Goal: Check status: Check status

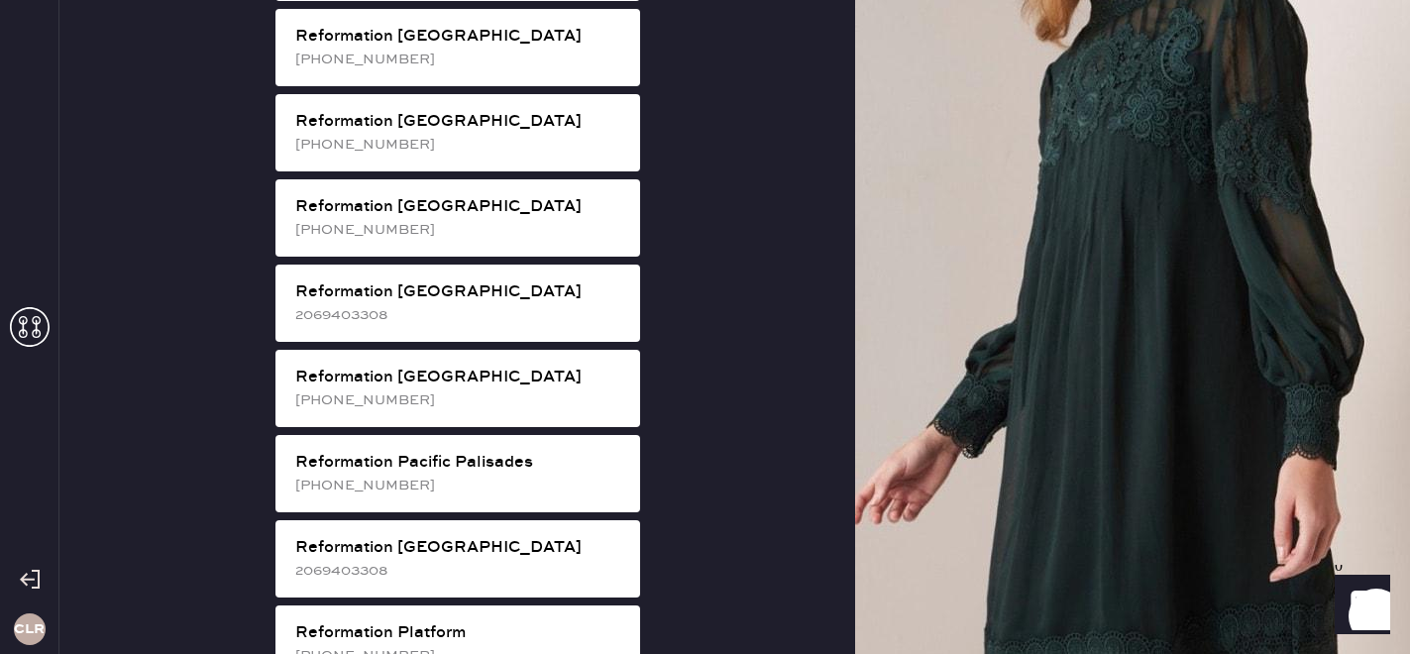
scroll to position [2381, 0]
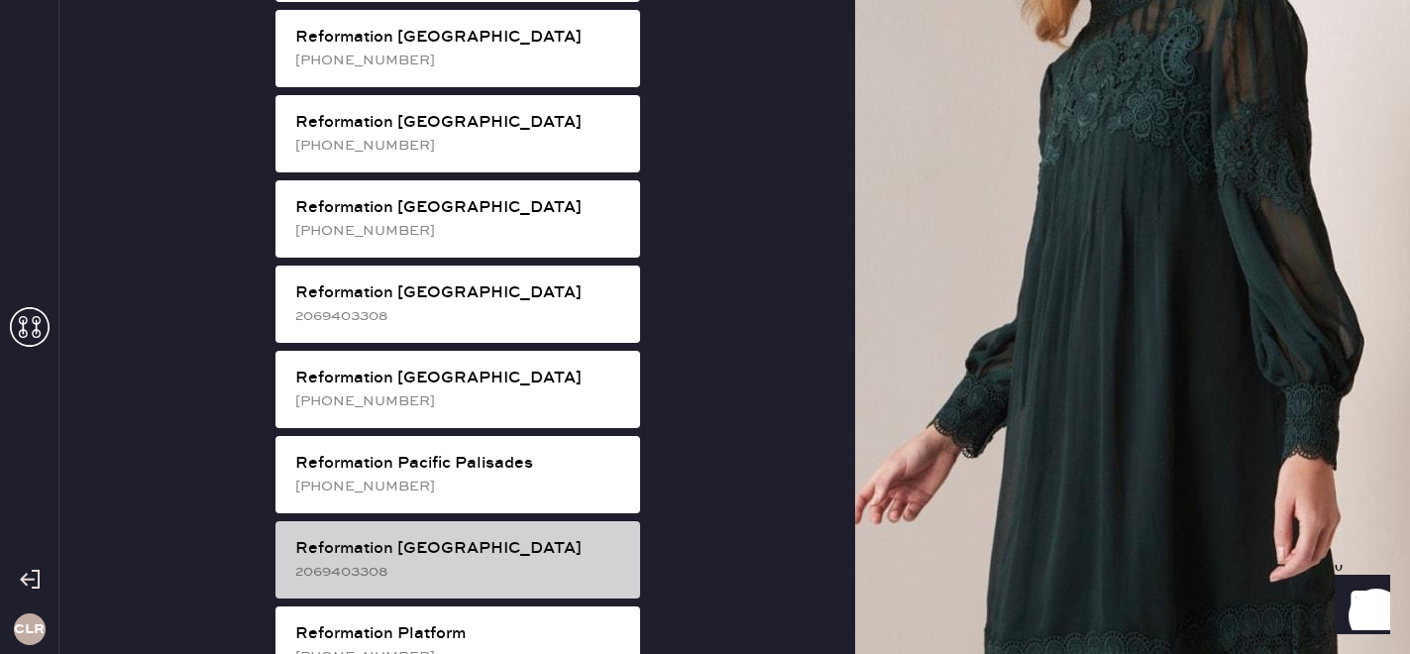
click at [371, 561] on div "2069403308" at bounding box center [459, 572] width 329 height 22
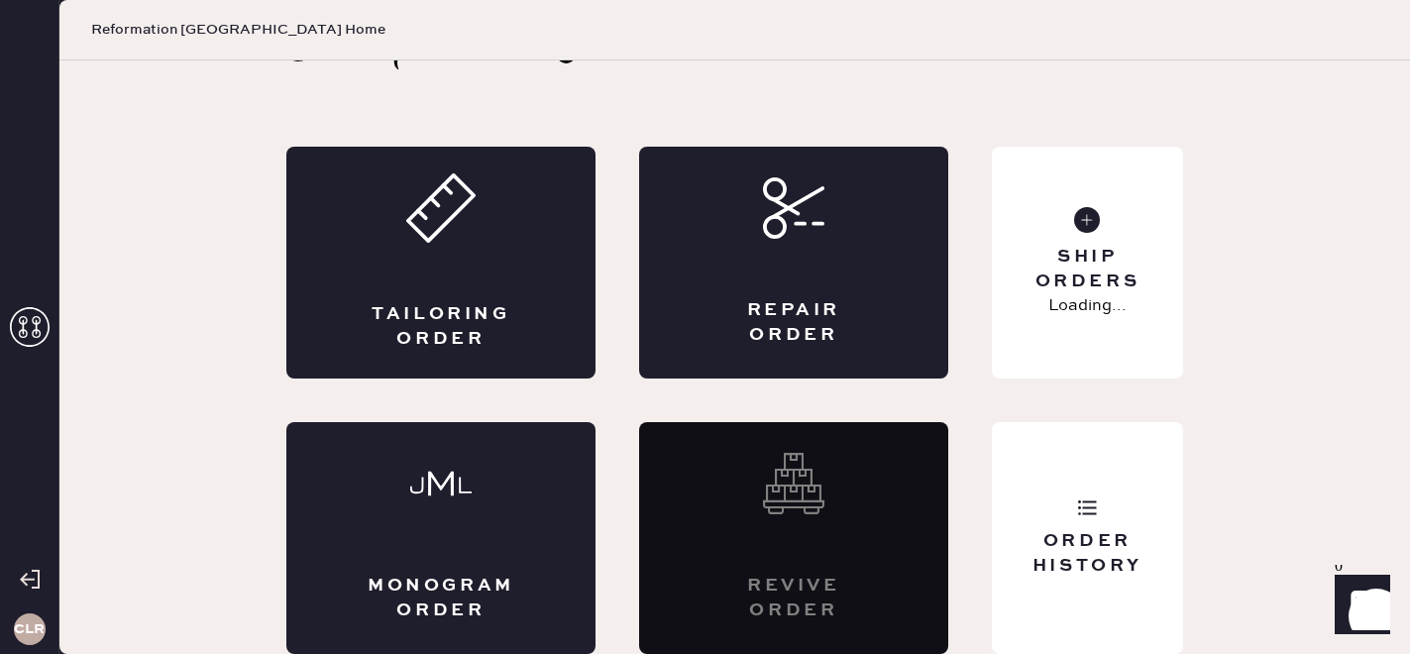
scroll to position [64, 0]
click at [1117, 547] on div "Order History" at bounding box center [1086, 554] width 159 height 50
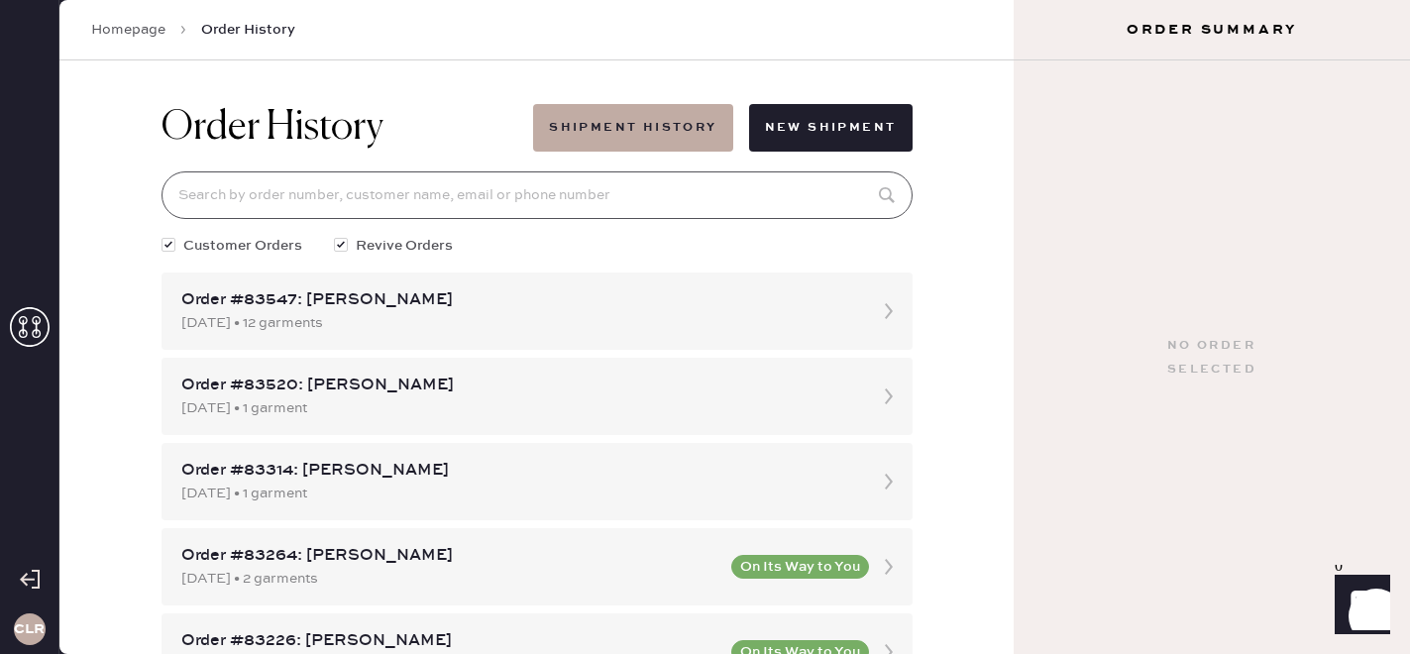
click at [411, 198] on input at bounding box center [536, 195] width 751 height 48
paste input "[EMAIL_ADDRESS][DOMAIN_NAME]"
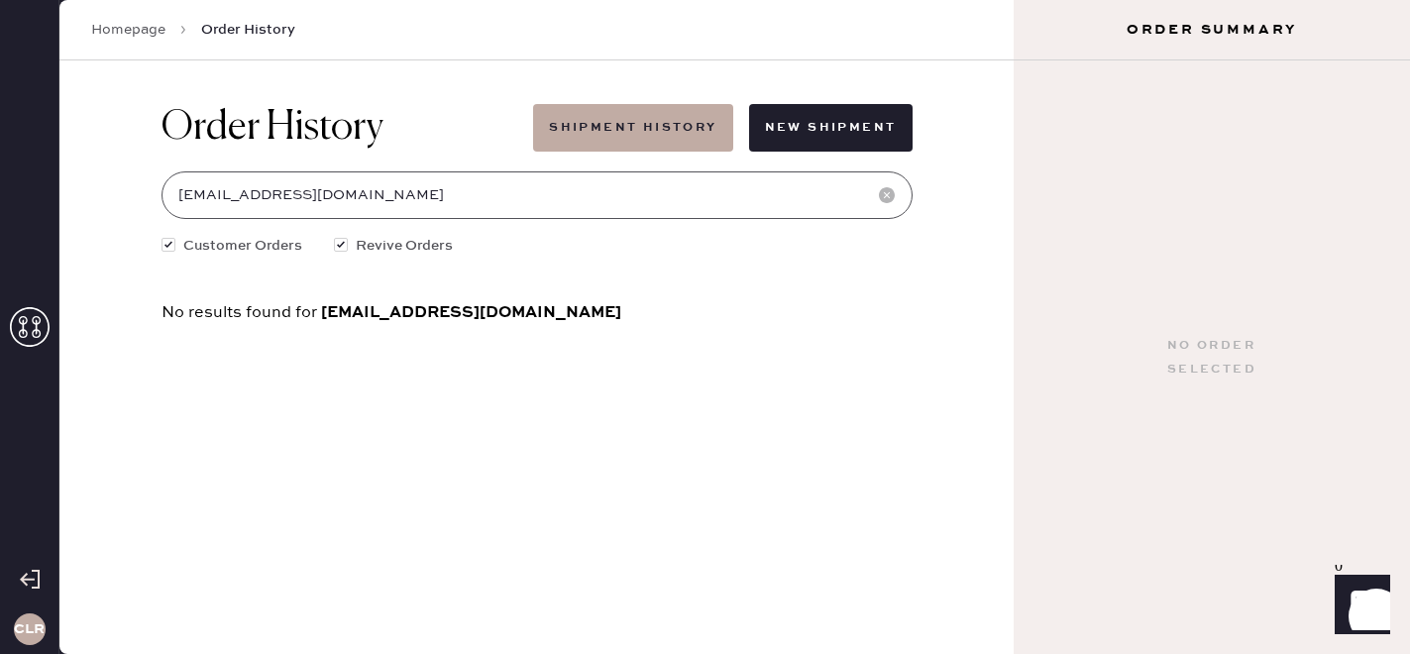
type input "[EMAIL_ADDRESS][DOMAIN_NAME]"
click at [121, 23] on link "Homepage" at bounding box center [128, 30] width 74 height 20
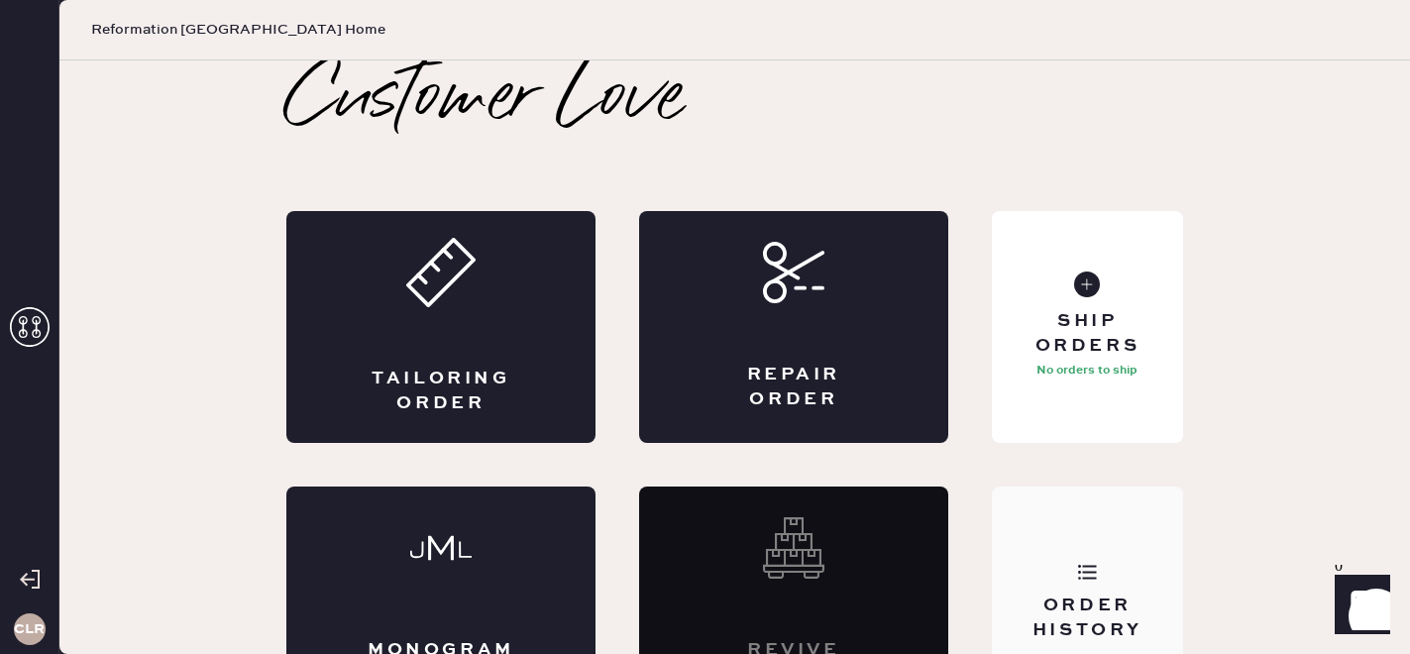
click at [1088, 547] on div "Order History" at bounding box center [1087, 602] width 191 height 232
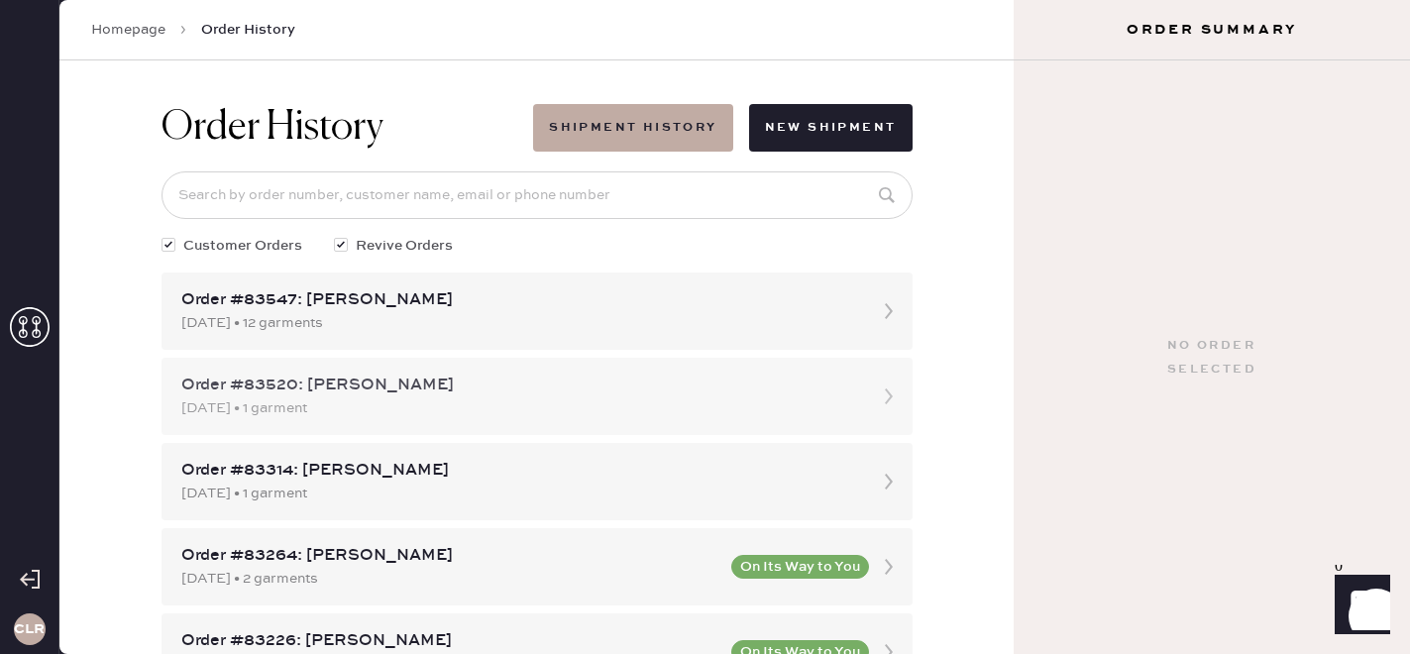
click at [432, 396] on div "Order #83520: [PERSON_NAME]" at bounding box center [519, 385] width 676 height 24
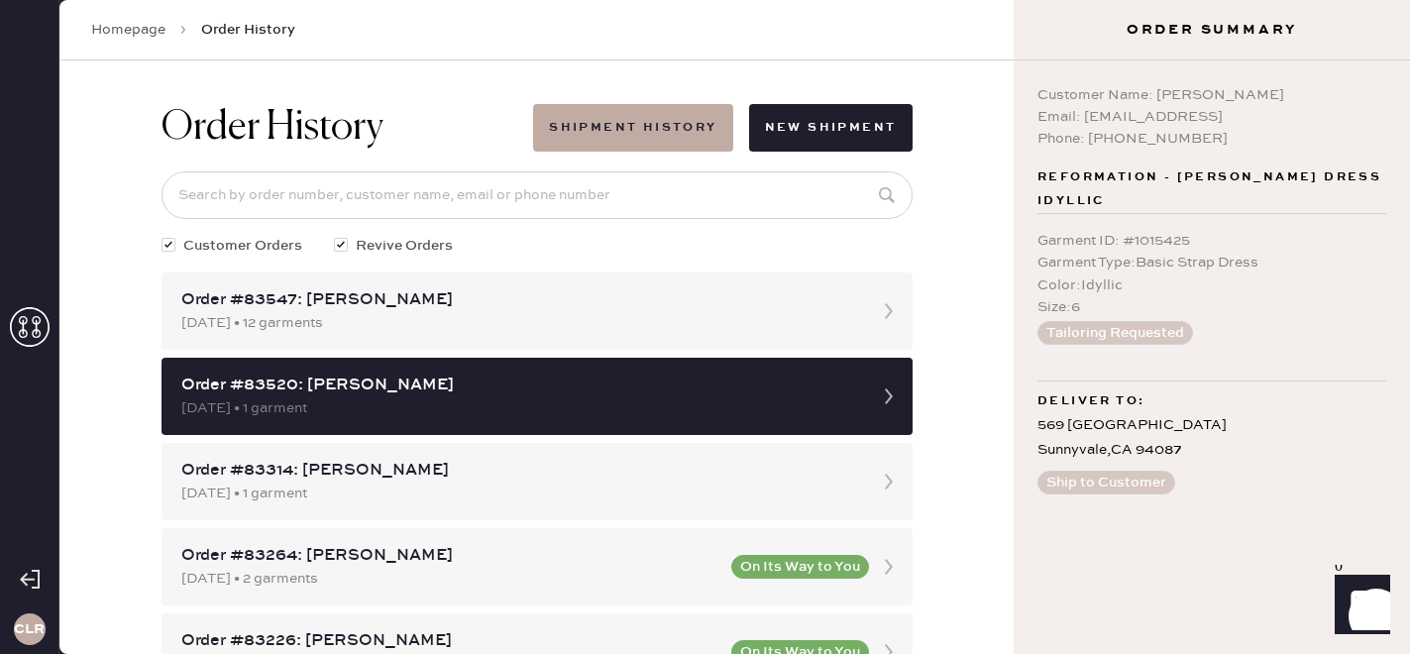
copy div "[EMAIL_ADDRESS]"
drag, startPoint x: 1084, startPoint y: 117, endPoint x: 1297, endPoint y: 115, distance: 213.0
click at [1297, 115] on div "Email: [EMAIL_ADDRESS]" at bounding box center [1211, 117] width 349 height 22
click at [611, 110] on button "Shipment History" at bounding box center [632, 128] width 199 height 48
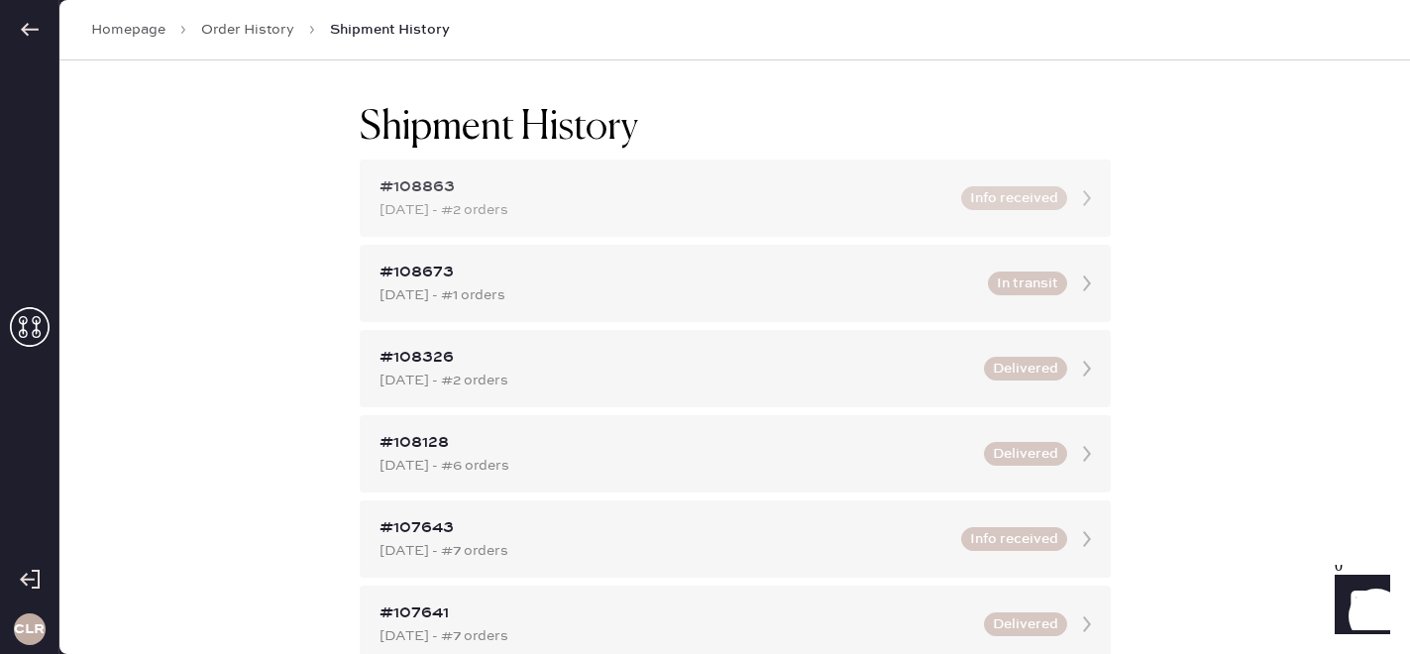
click at [558, 210] on div "[DATE] - #2 orders" at bounding box center [664, 210] width 570 height 22
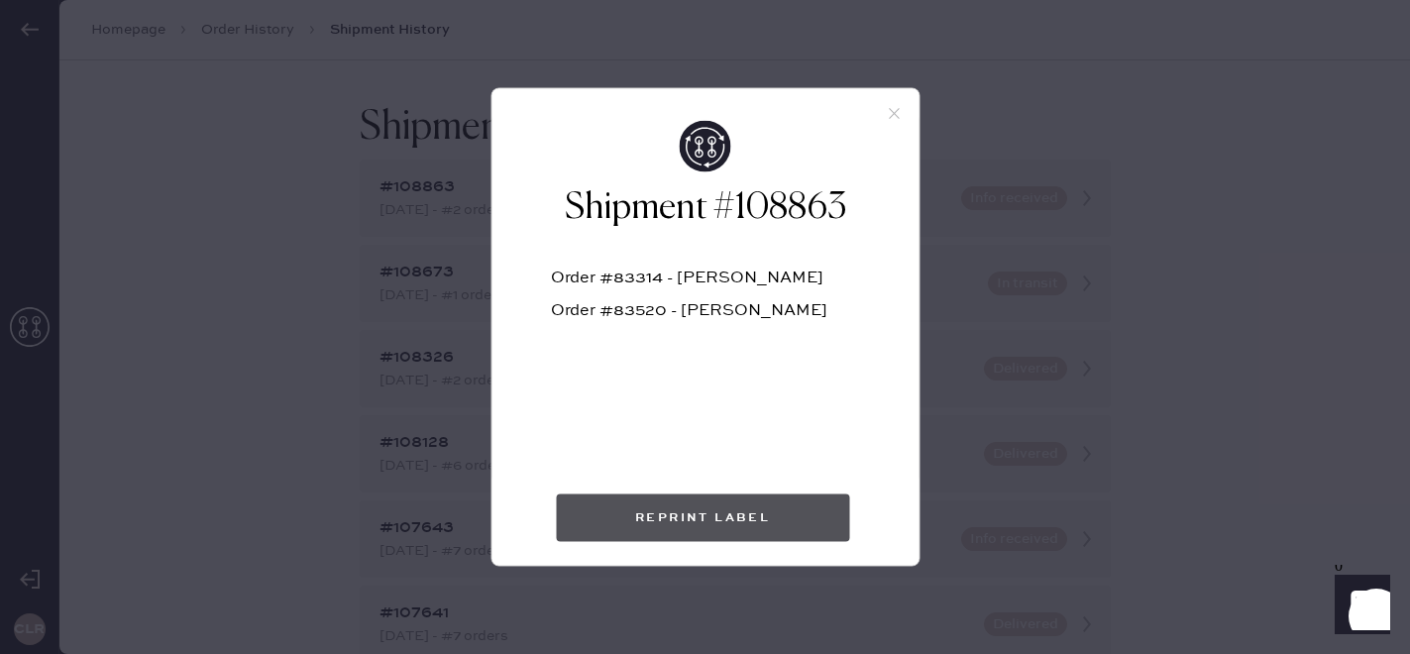
click at [704, 513] on button "Reprint Label" at bounding box center [702, 518] width 293 height 48
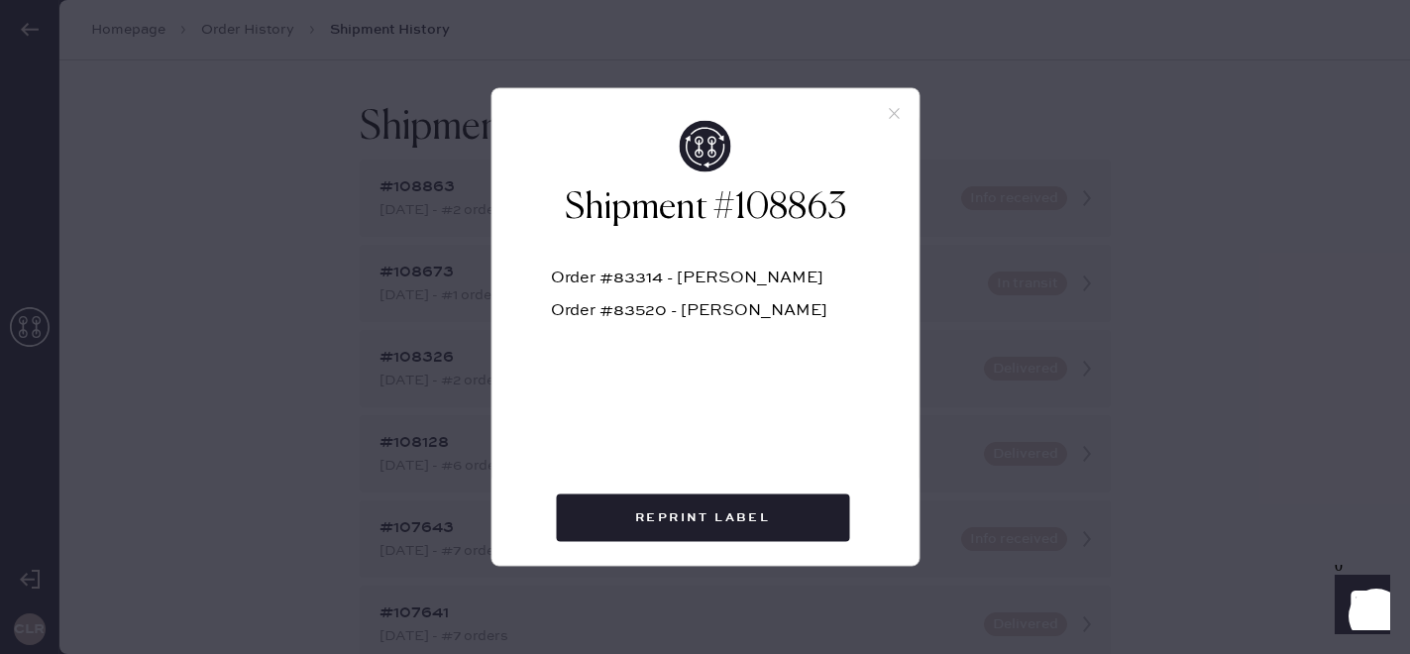
click at [896, 101] on div at bounding box center [704, 105] width 427 height 32
click at [898, 108] on use at bounding box center [894, 113] width 11 height 11
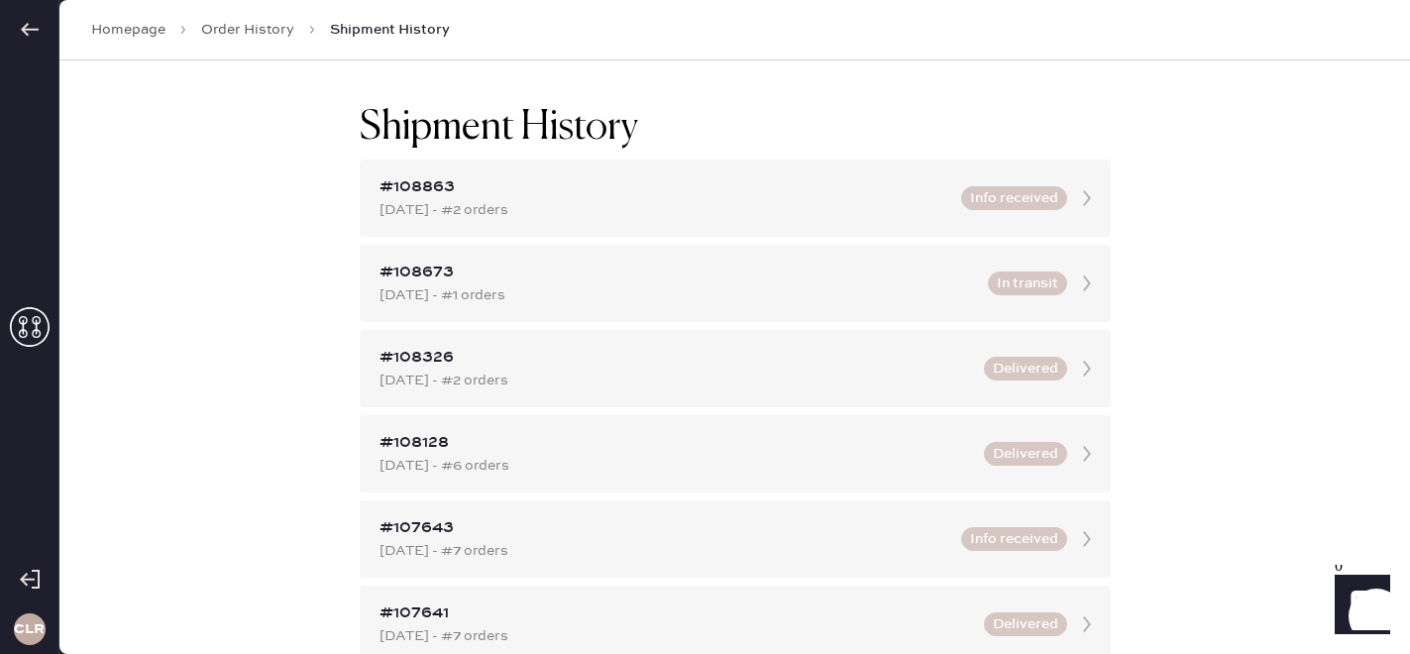
click at [266, 34] on link "Order History" at bounding box center [247, 30] width 93 height 20
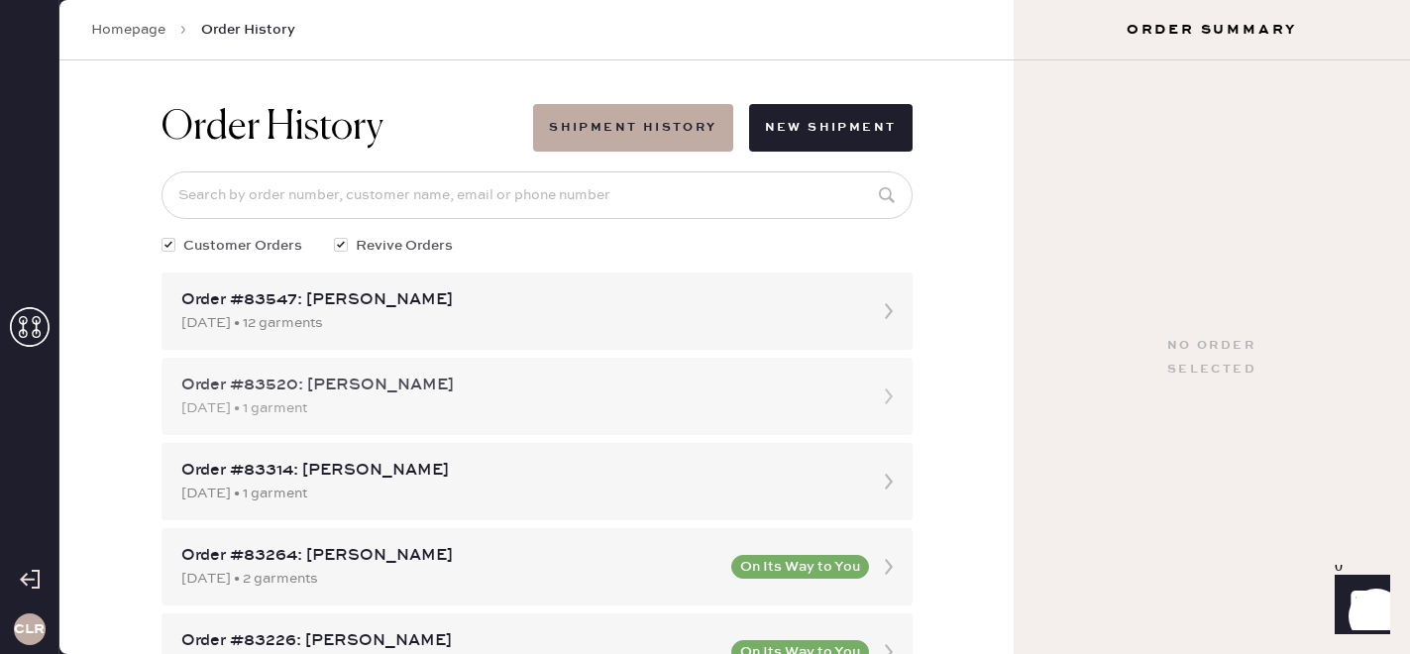
click at [372, 412] on div "[DATE] • 1 garment" at bounding box center [519, 408] width 676 height 22
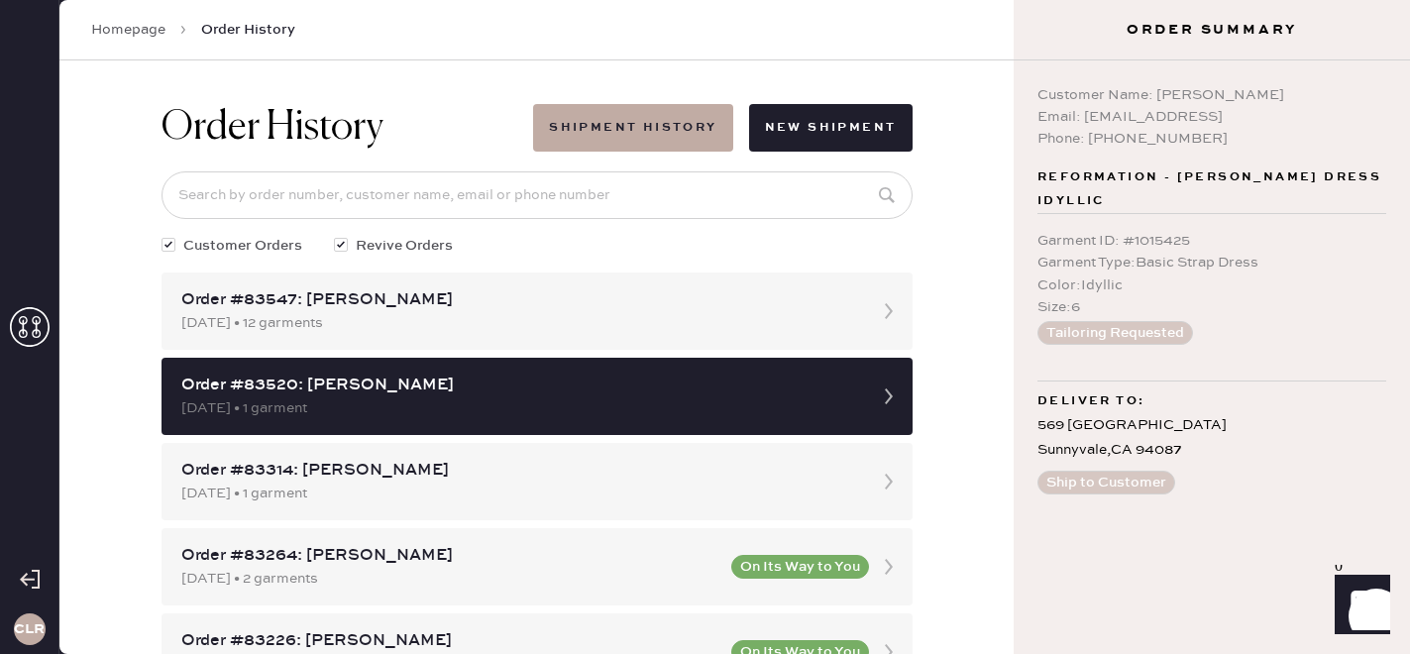
copy div "[EMAIL_ADDRESS]"
drag, startPoint x: 1085, startPoint y: 119, endPoint x: 1338, endPoint y: 120, distance: 253.6
click at [1338, 120] on div "Email: [EMAIL_ADDRESS]" at bounding box center [1211, 117] width 349 height 22
click at [1210, 112] on div "Email: [EMAIL_ADDRESS]" at bounding box center [1211, 117] width 349 height 22
copy div "Customer Name: [PERSON_NAME] Email: [EMAIL_ADDRESS]"
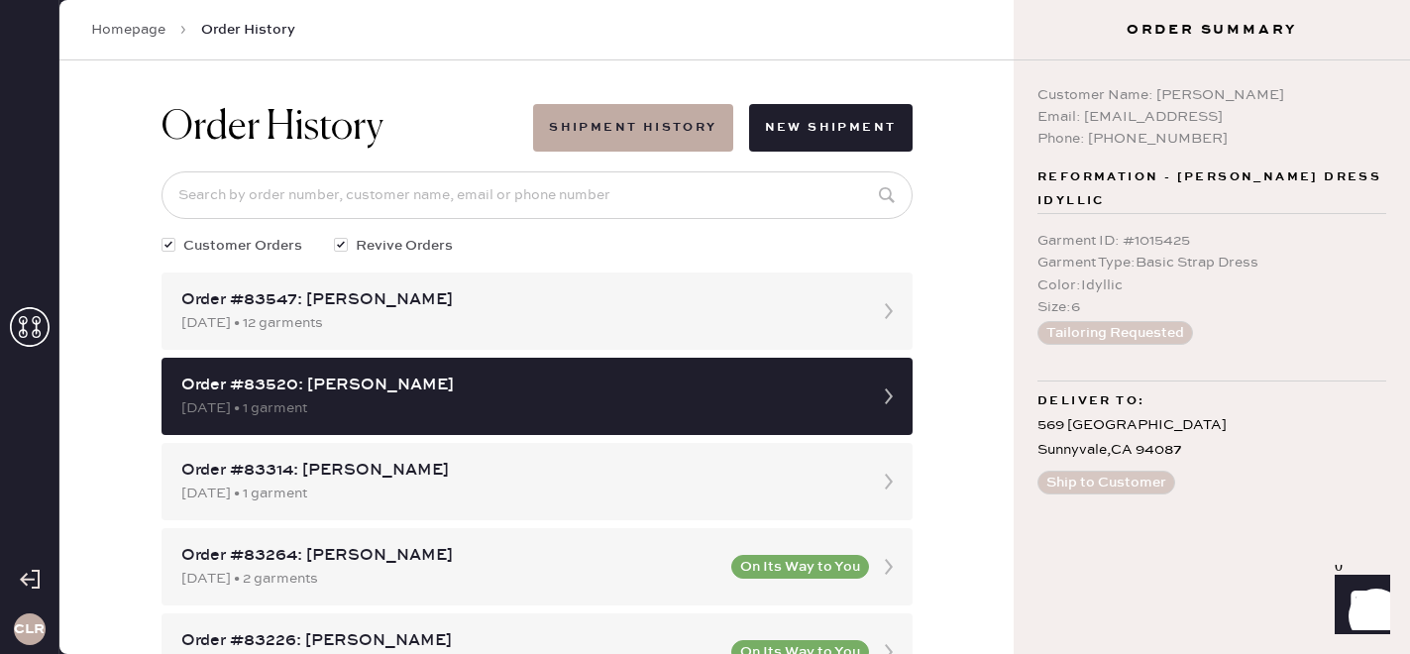
drag, startPoint x: 1255, startPoint y: 107, endPoint x: 1019, endPoint y: 83, distance: 237.0
click at [1019, 83] on div "Customer Name: [PERSON_NAME] Email: [EMAIL_ADDRESS] Phone: [PHONE_NUMBER] Refor…" at bounding box center [1211, 356] width 396 height 593
click at [33, 333] on use at bounding box center [30, 327] width 40 height 40
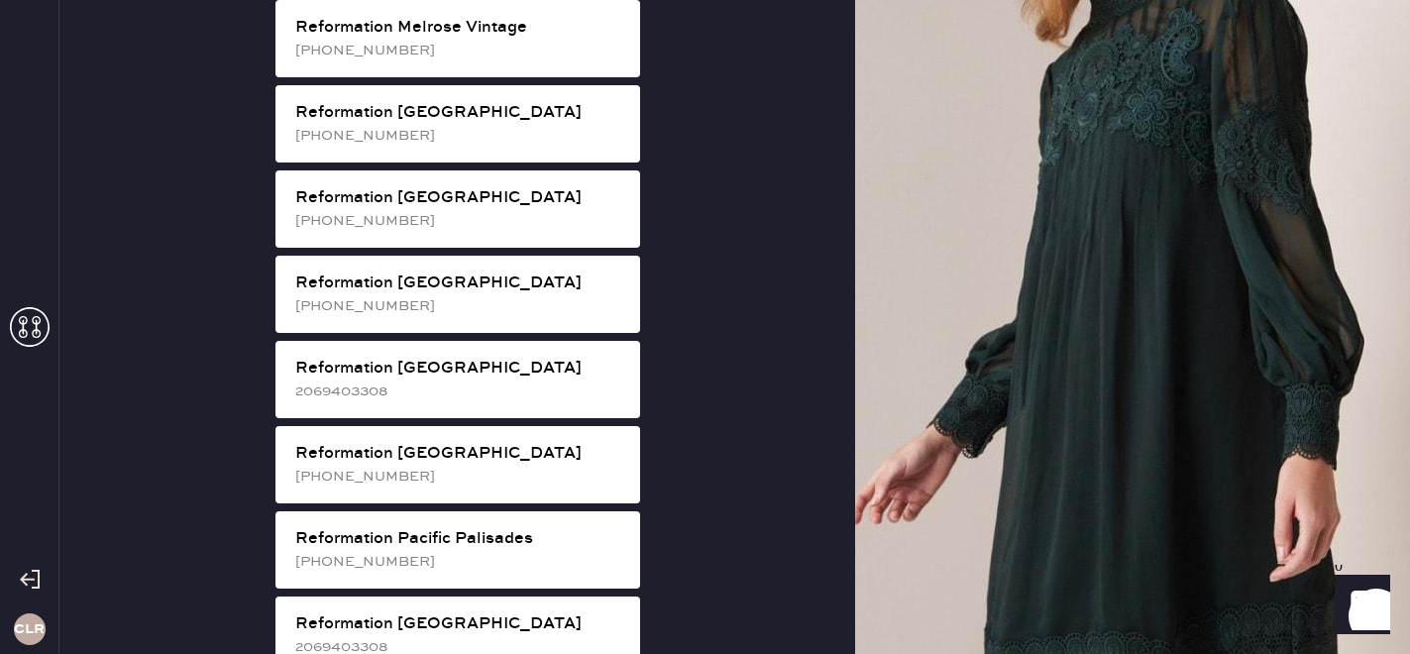
scroll to position [2364, 0]
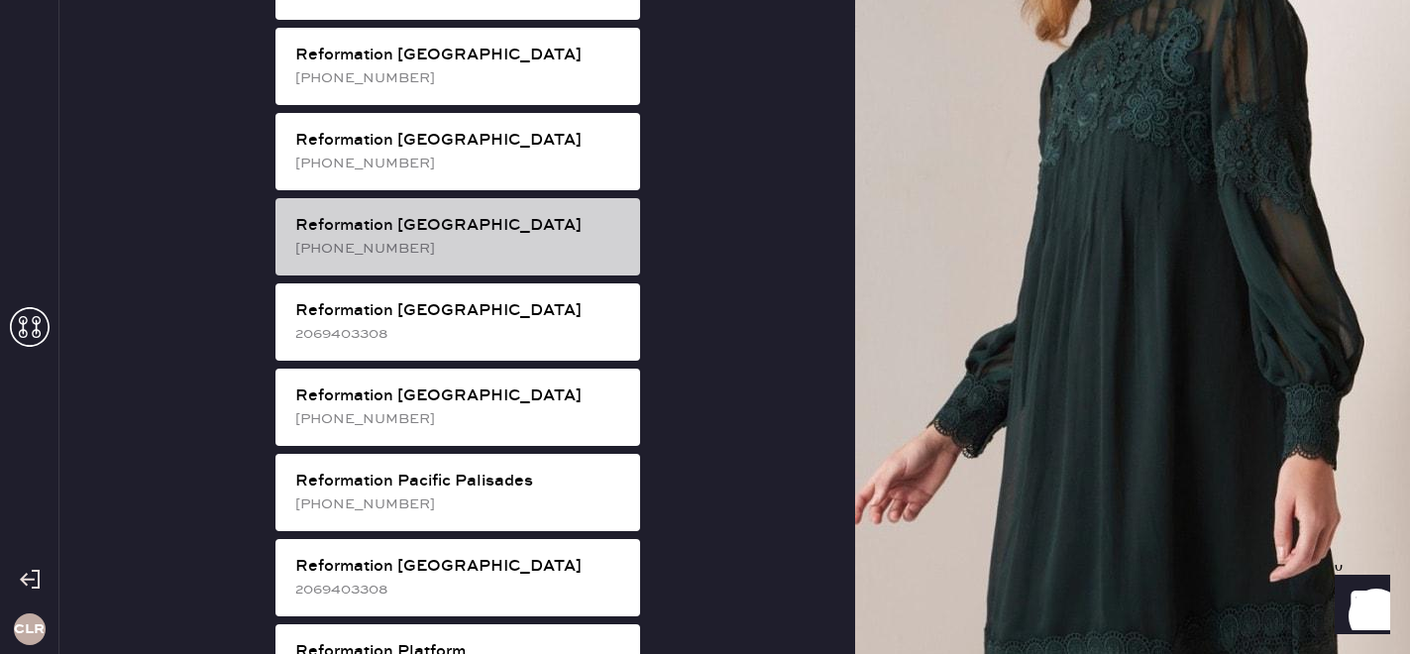
click at [429, 238] on div "[PHONE_NUMBER]" at bounding box center [459, 249] width 329 height 22
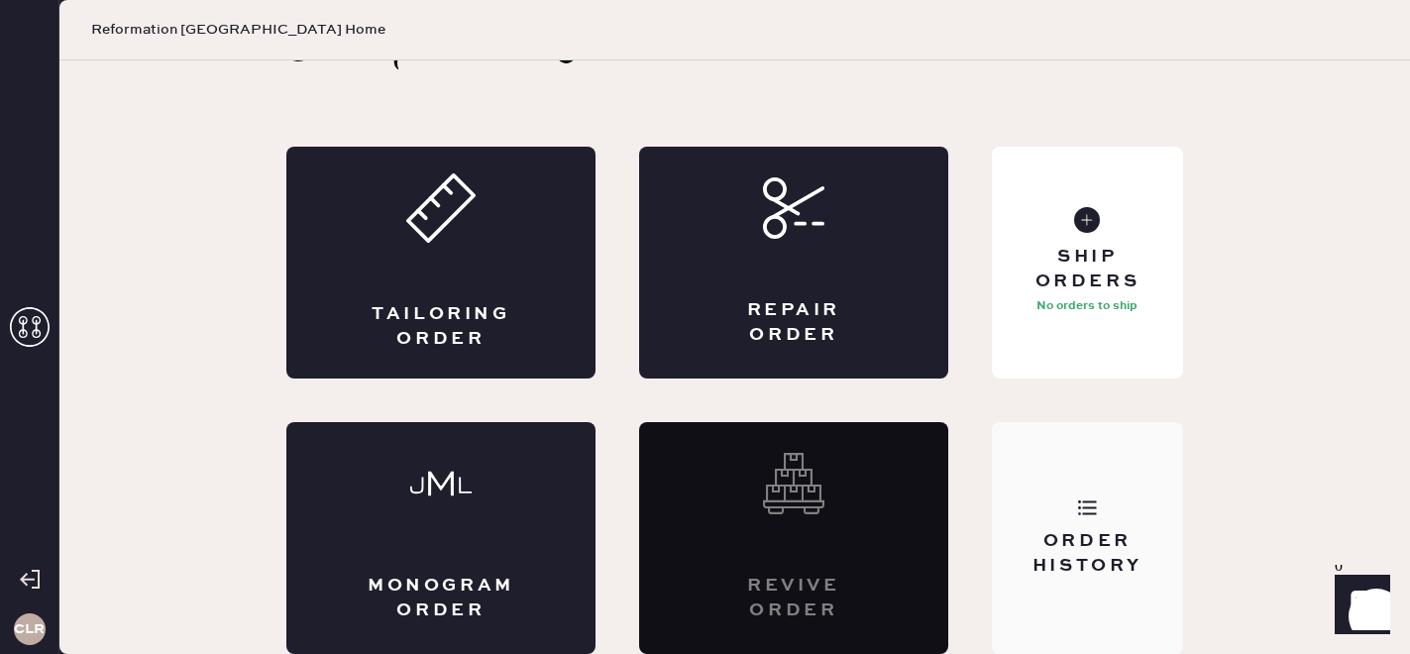
click at [1072, 506] on div "Order History" at bounding box center [1087, 538] width 191 height 232
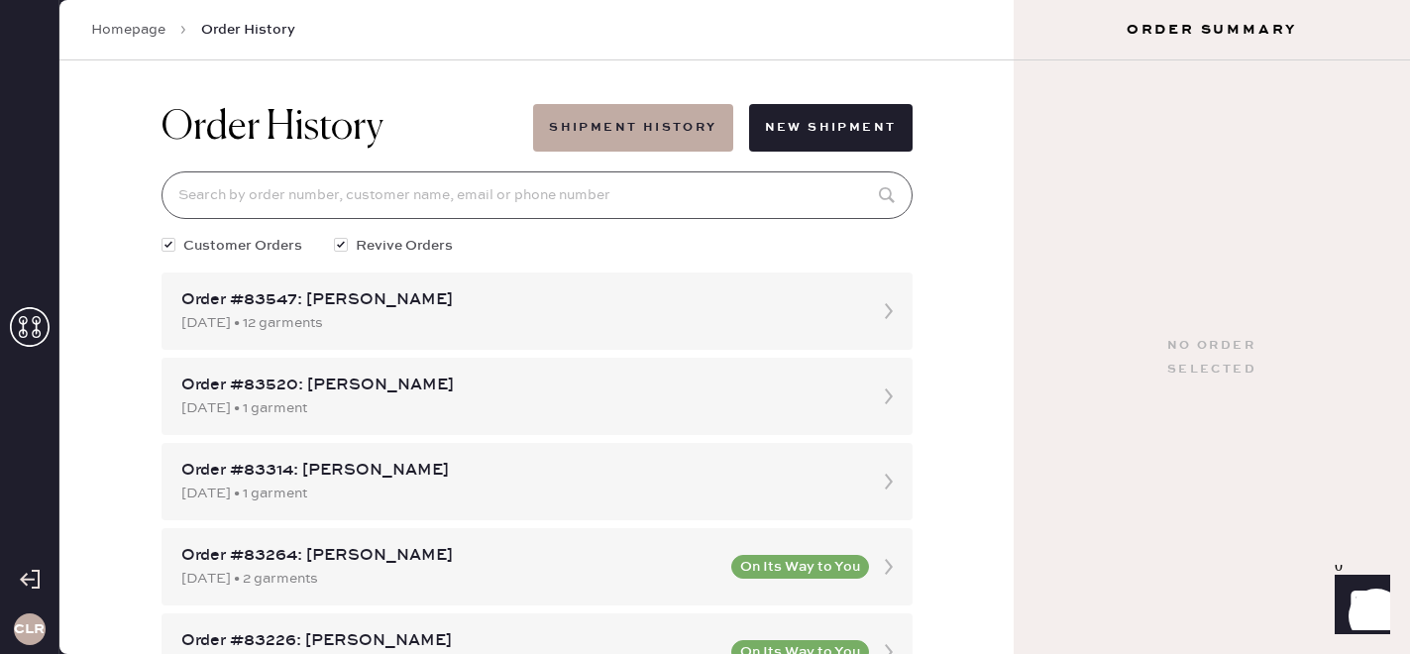
click at [336, 184] on input at bounding box center [536, 195] width 751 height 48
paste input "82880"
type input "82880"
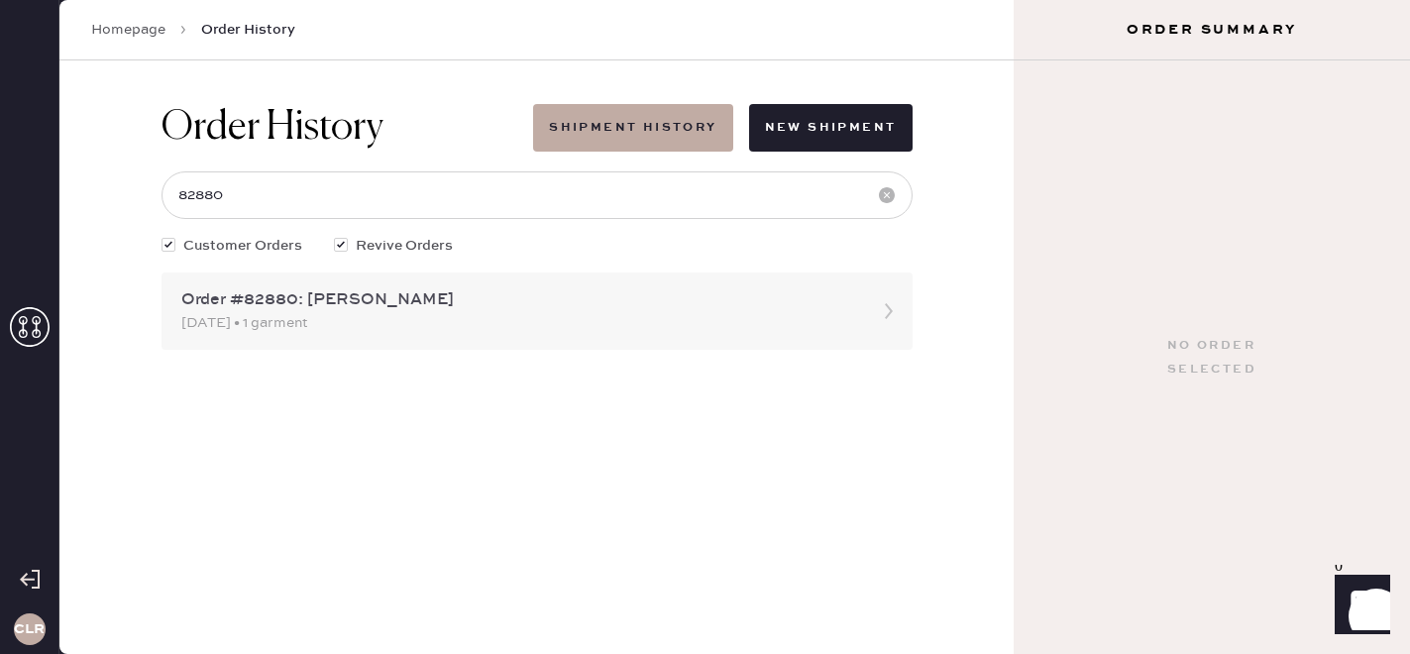
click at [284, 336] on div "Order #82880: [PERSON_NAME] [DATE] • 1 garment" at bounding box center [536, 310] width 751 height 77
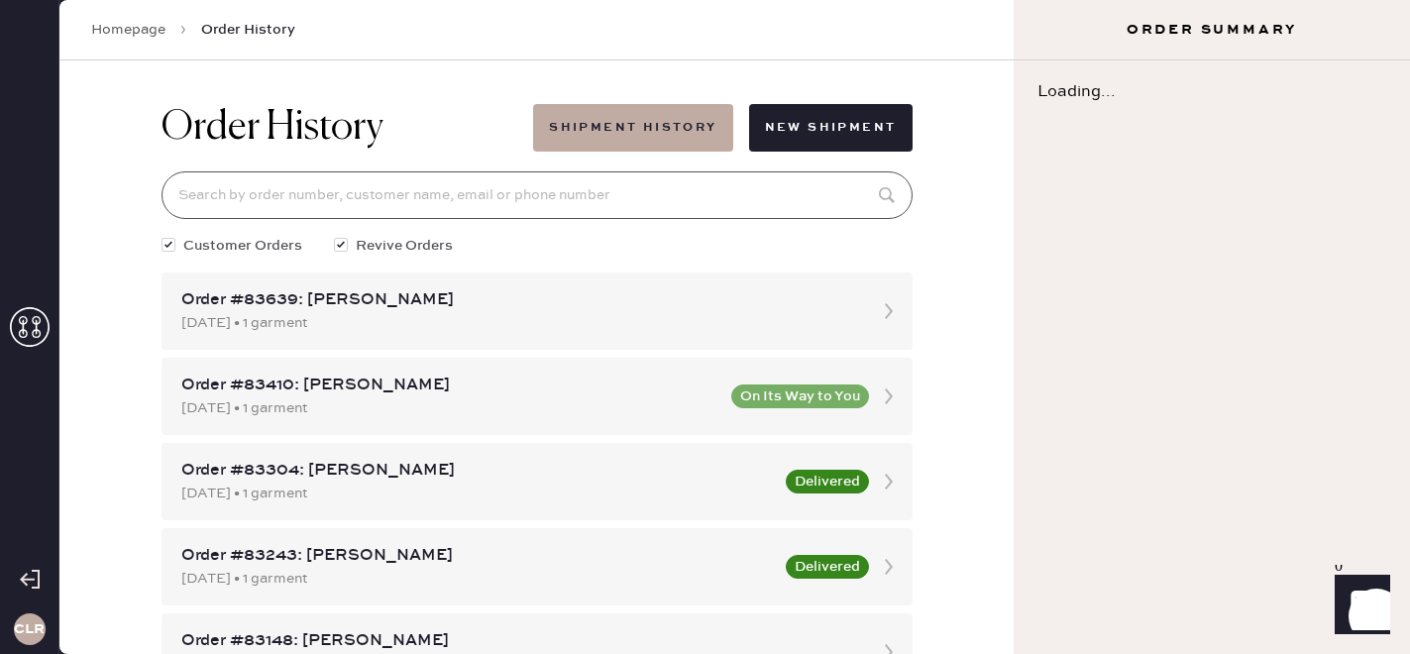
click at [312, 182] on input at bounding box center [536, 195] width 751 height 48
paste input "82880"
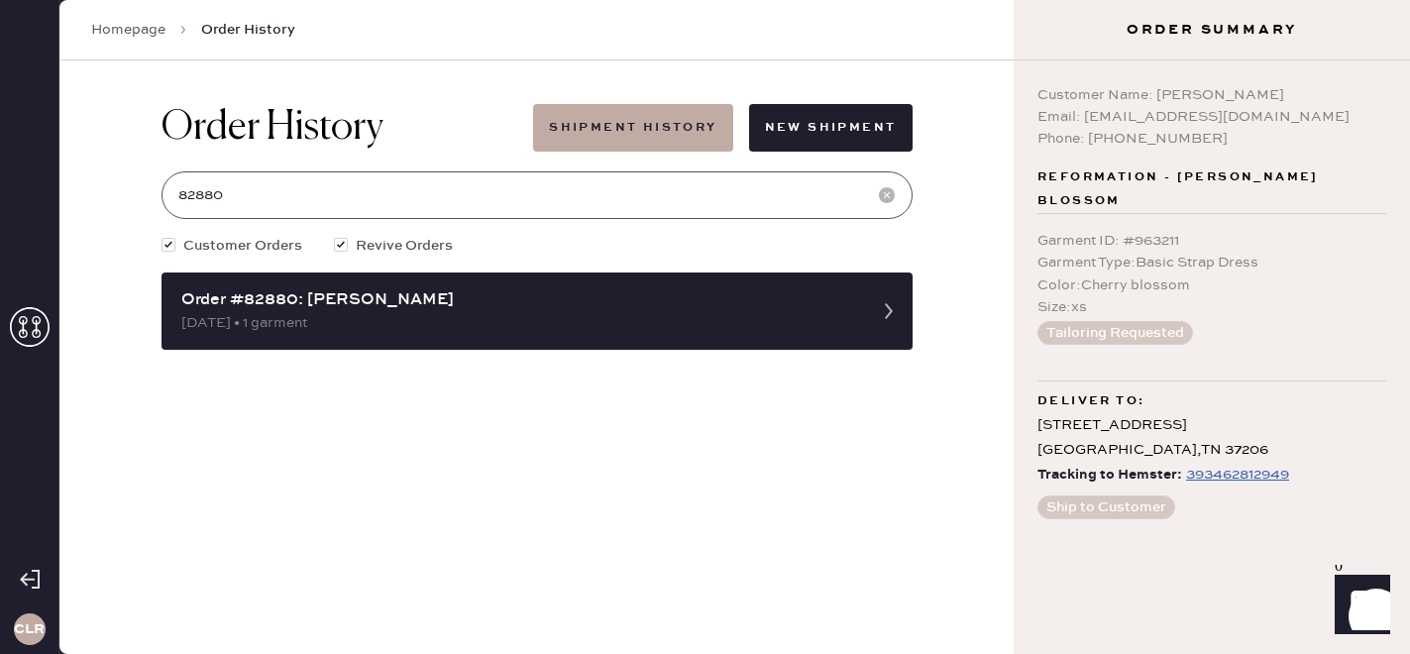
type input "82880"
